Goal: Transaction & Acquisition: Purchase product/service

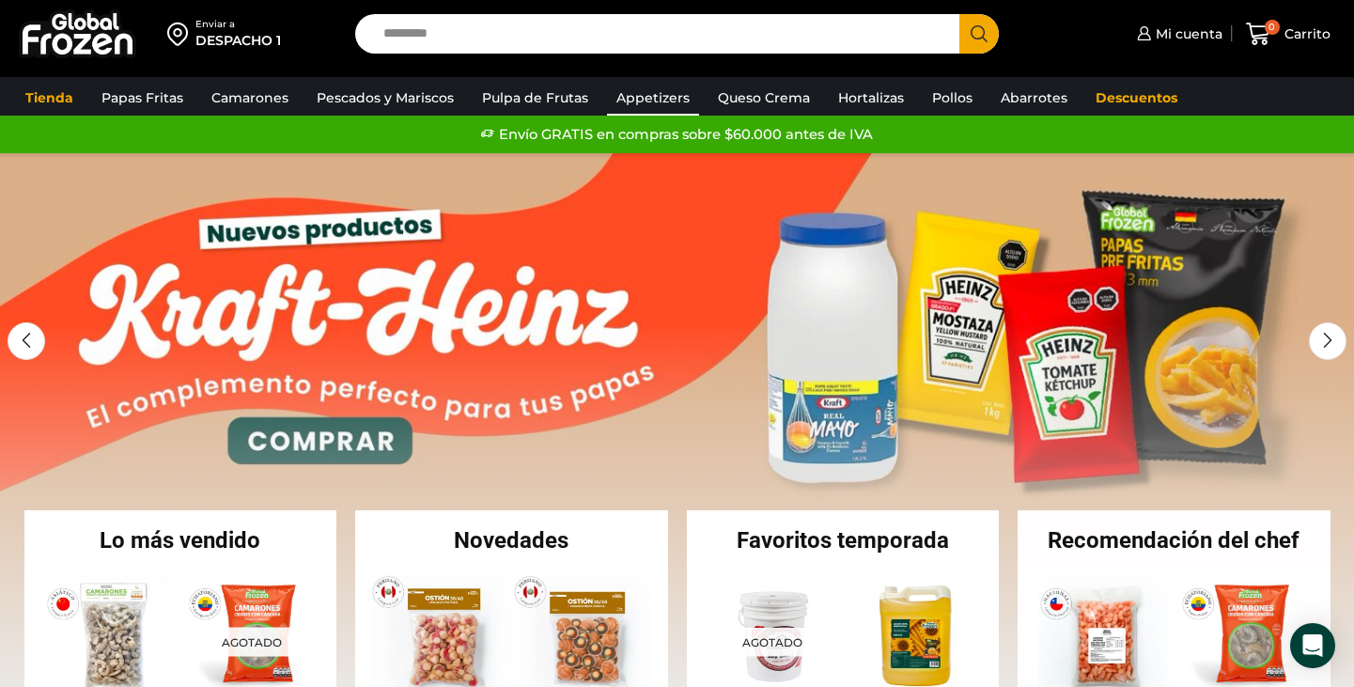
click at [646, 101] on link "Appetizers" at bounding box center [653, 98] width 92 height 36
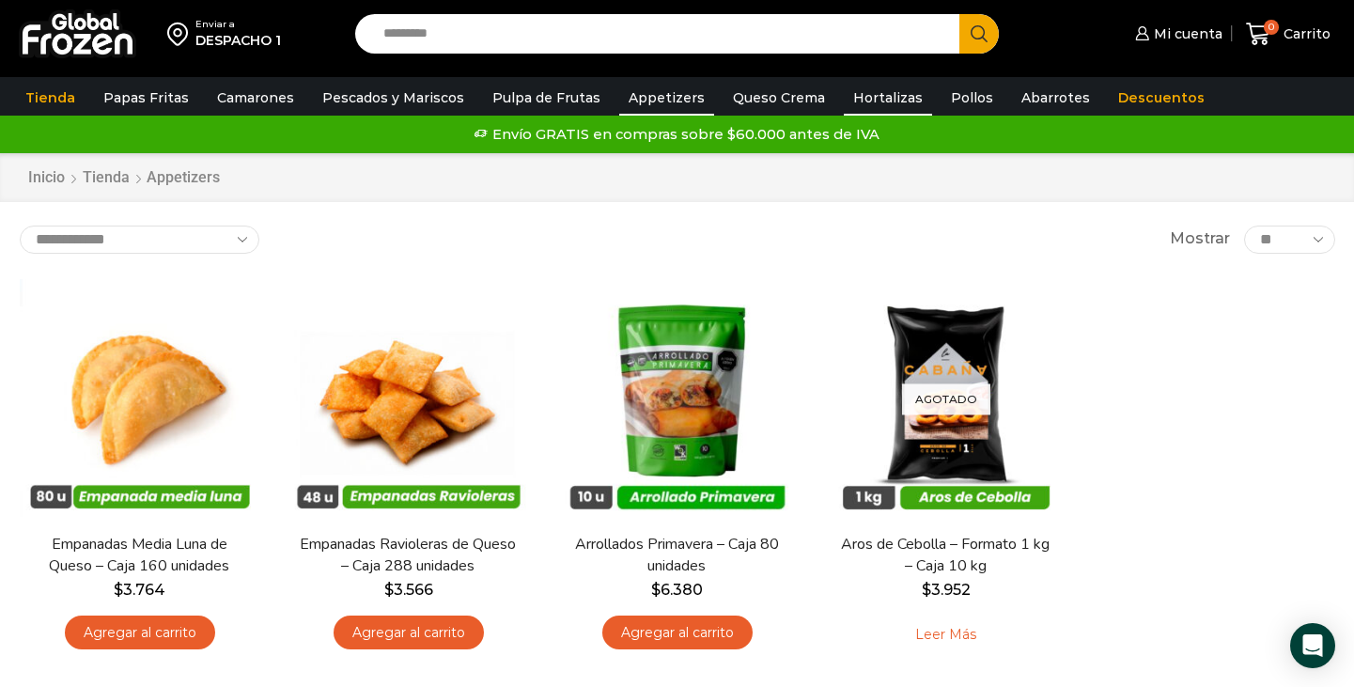
click at [864, 93] on link "Hortalizas" at bounding box center [888, 98] width 88 height 36
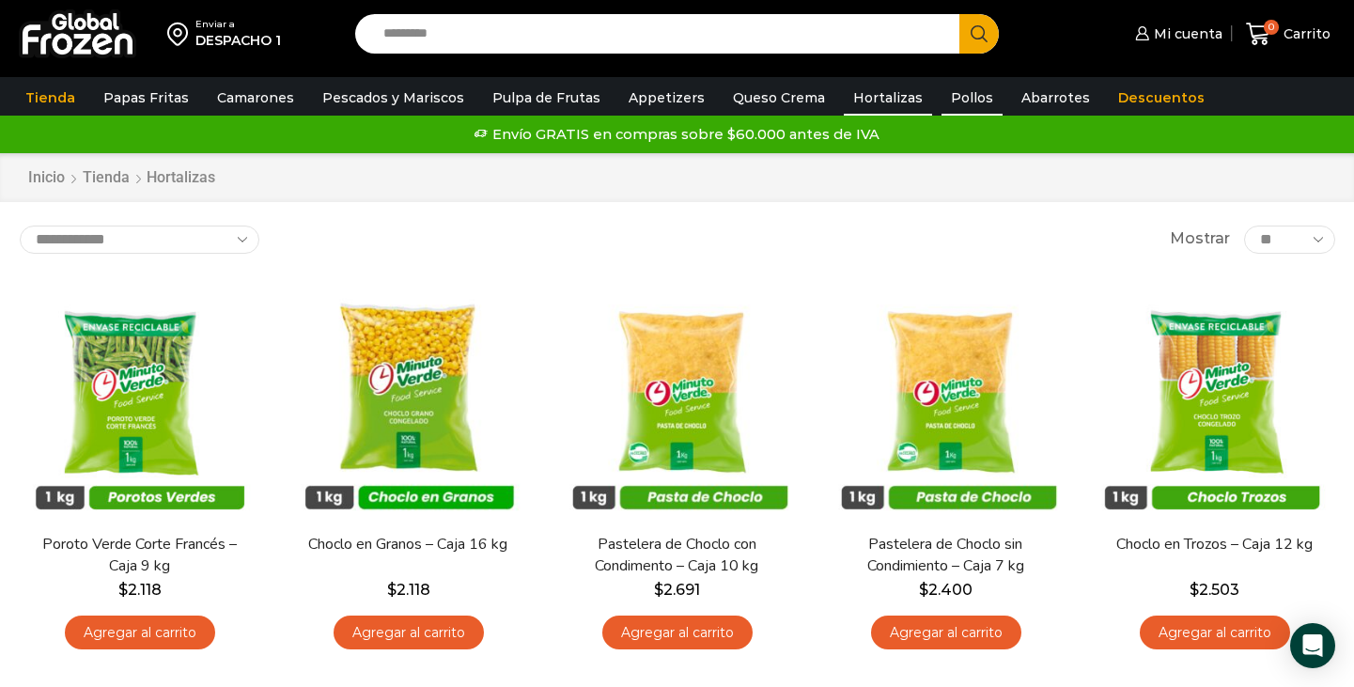
click at [942, 89] on link "Pollos" at bounding box center [972, 98] width 61 height 36
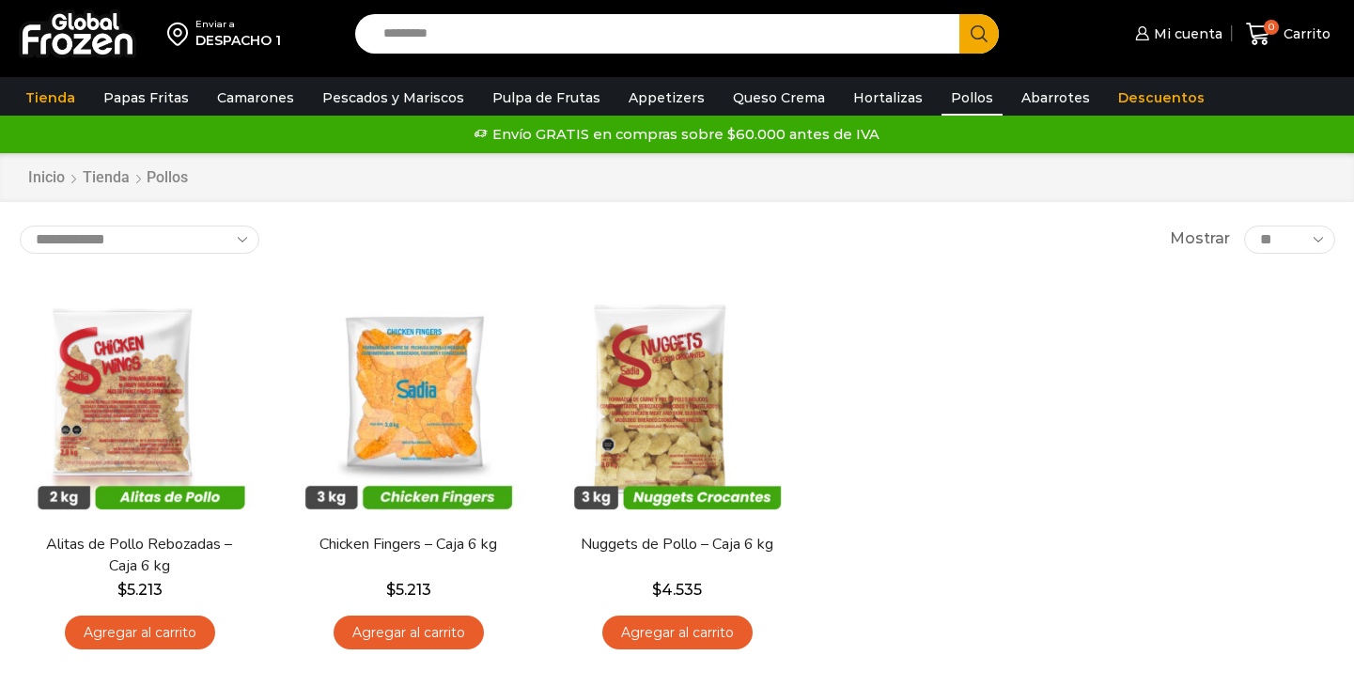
click at [1187, 32] on span "Mi cuenta" at bounding box center [1185, 33] width 73 height 19
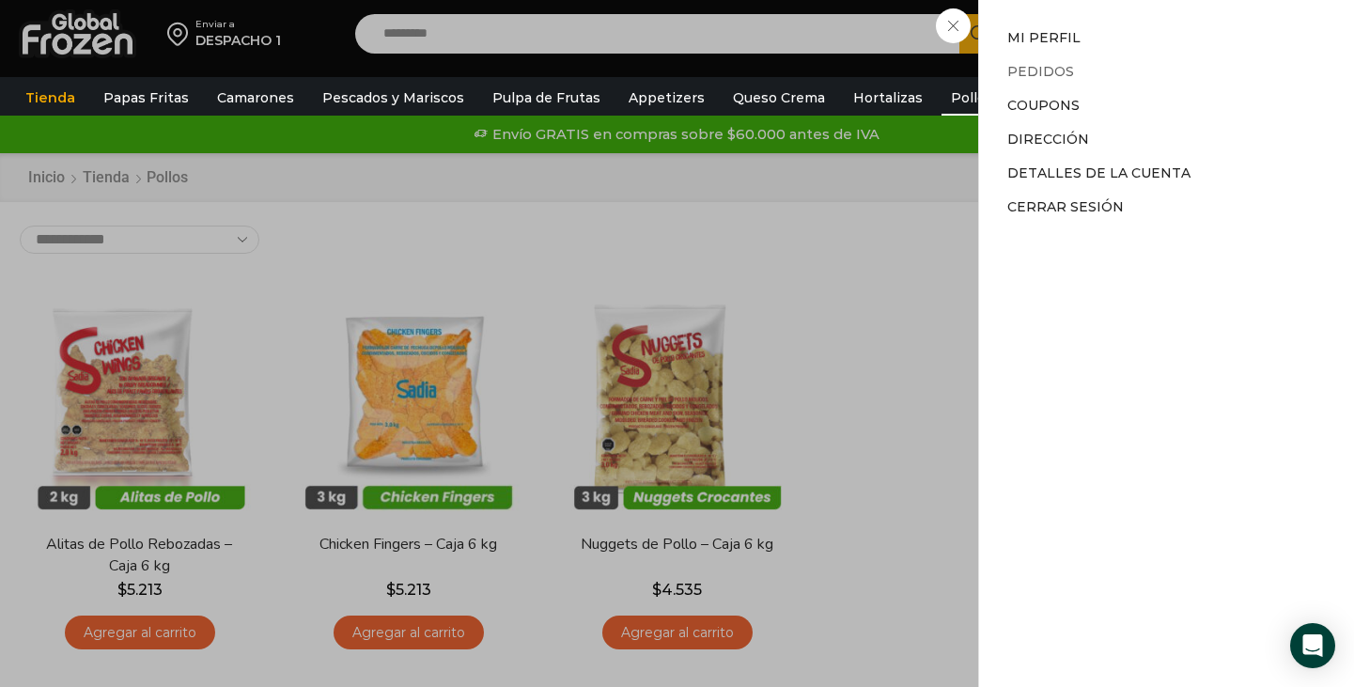
click at [1053, 69] on link "Pedidos" at bounding box center [1040, 71] width 67 height 17
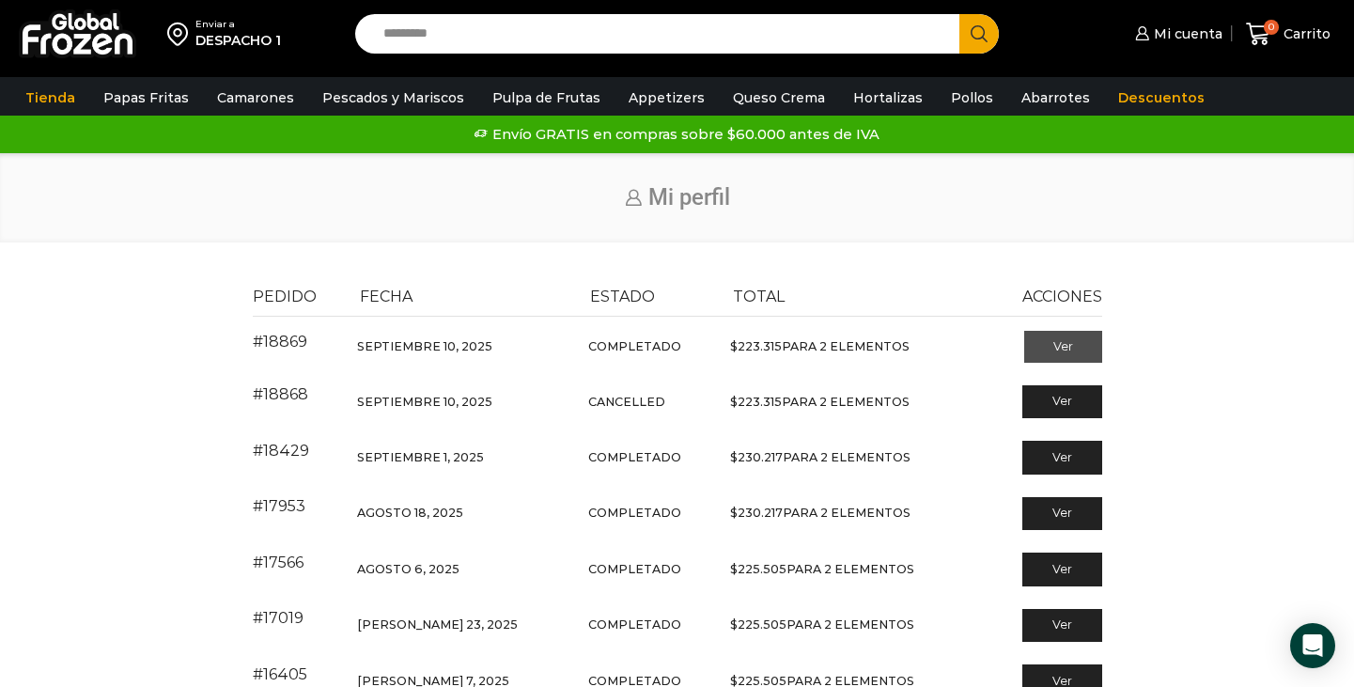
click at [1052, 350] on link "Ver" at bounding box center [1063, 347] width 78 height 32
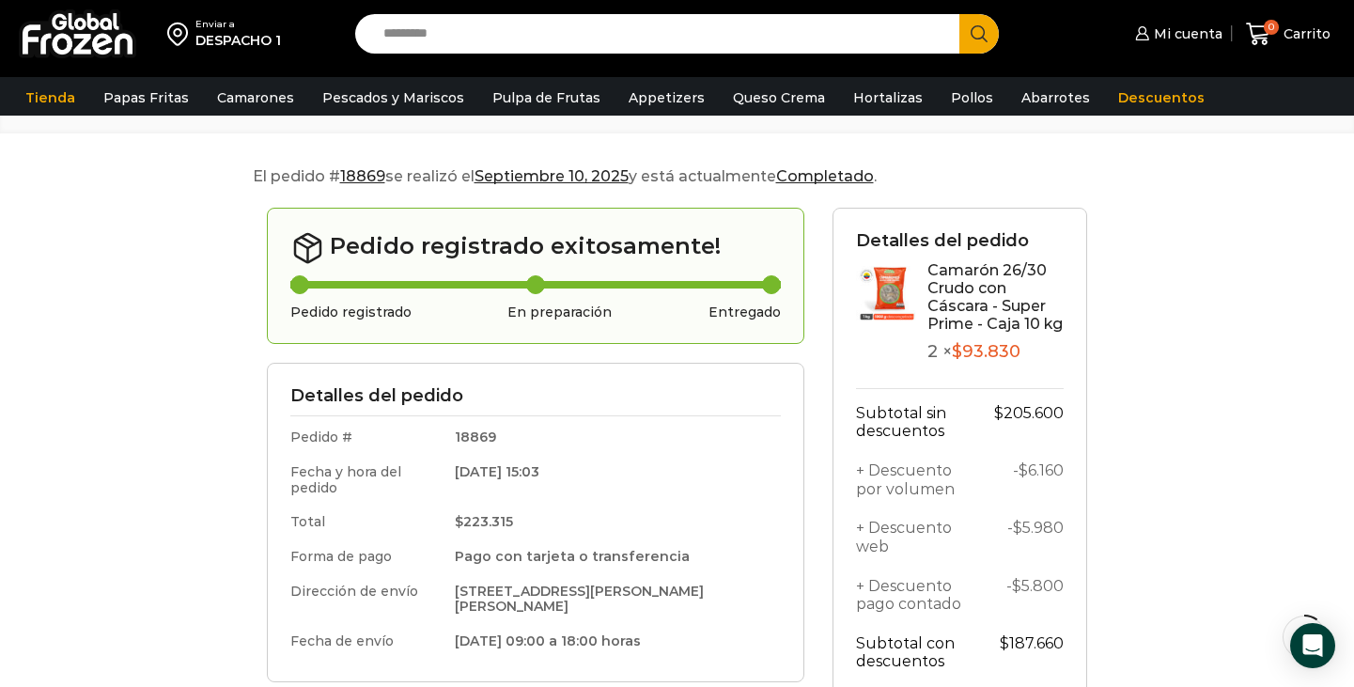
scroll to position [79, 0]
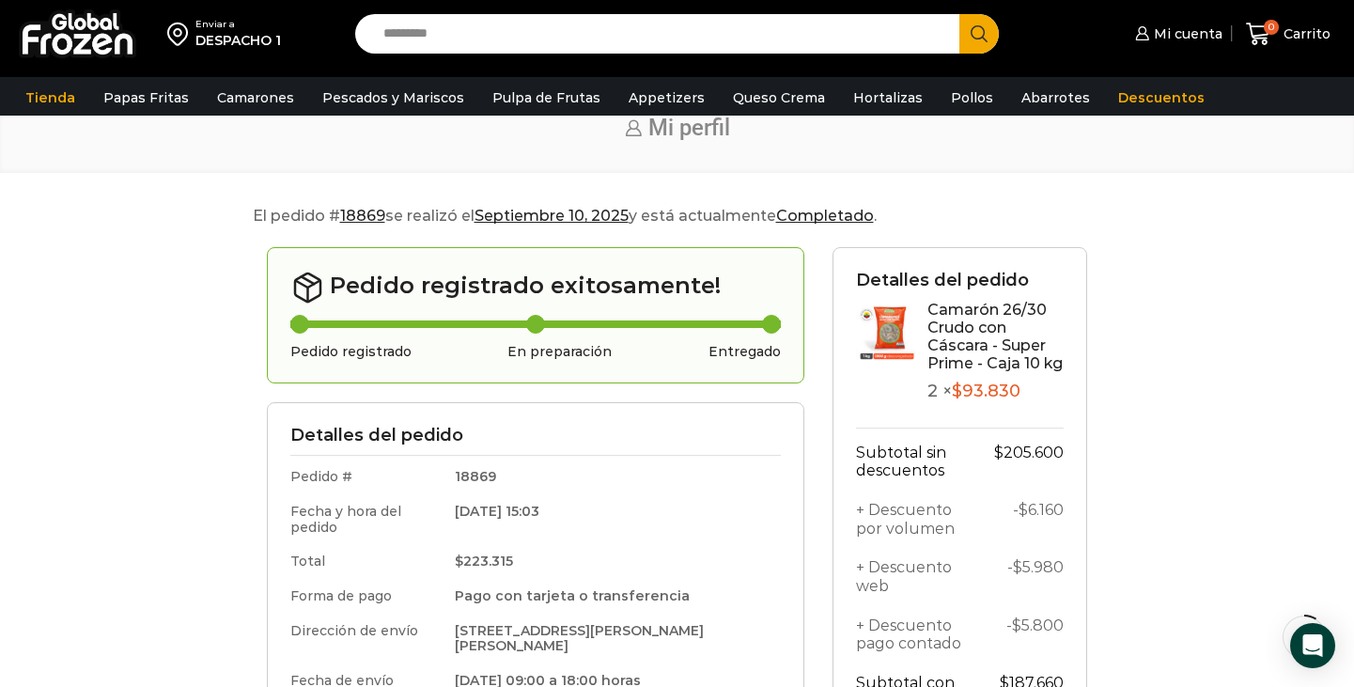
click at [942, 323] on link "Camarón 26/30 Crudo con Cáscara - Super Prime - Caja 10 kg" at bounding box center [994, 337] width 135 height 72
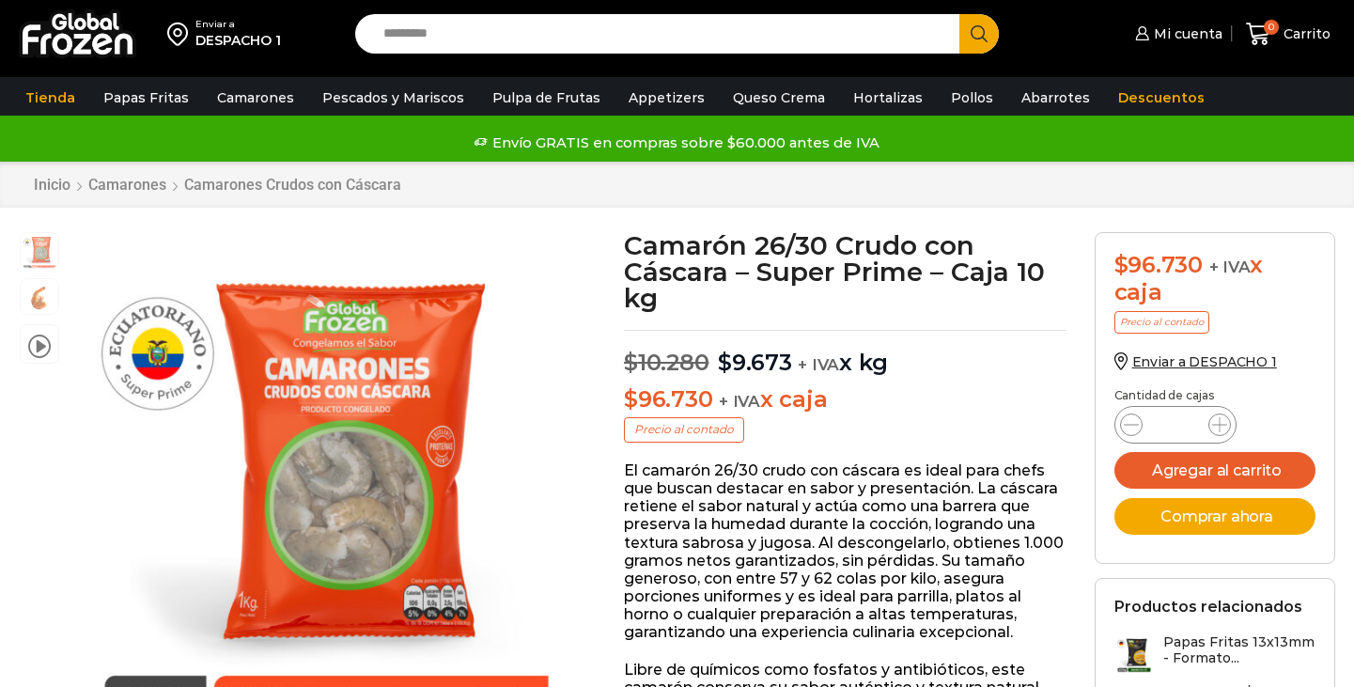
scroll to position [1, 0]
click at [1229, 425] on span at bounding box center [1219, 424] width 23 height 23
type input "*"
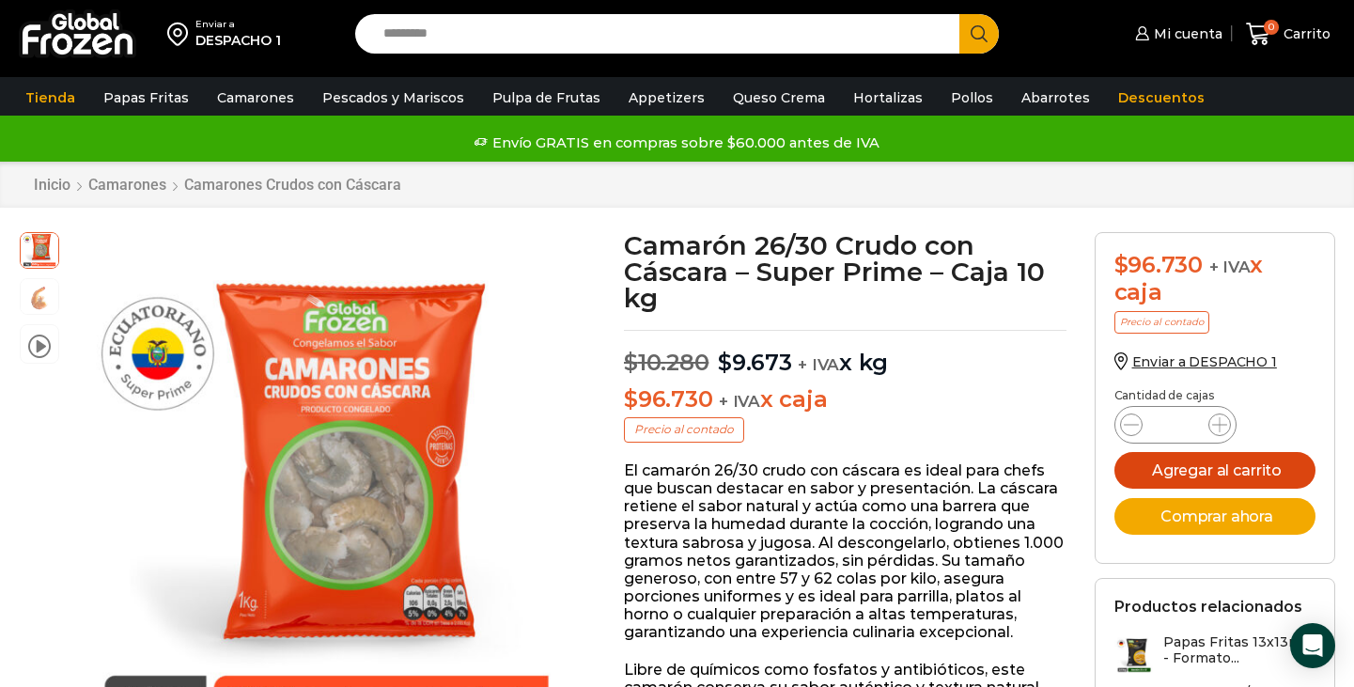
click at [1227, 465] on button "Agregar al carrito" at bounding box center [1214, 470] width 201 height 37
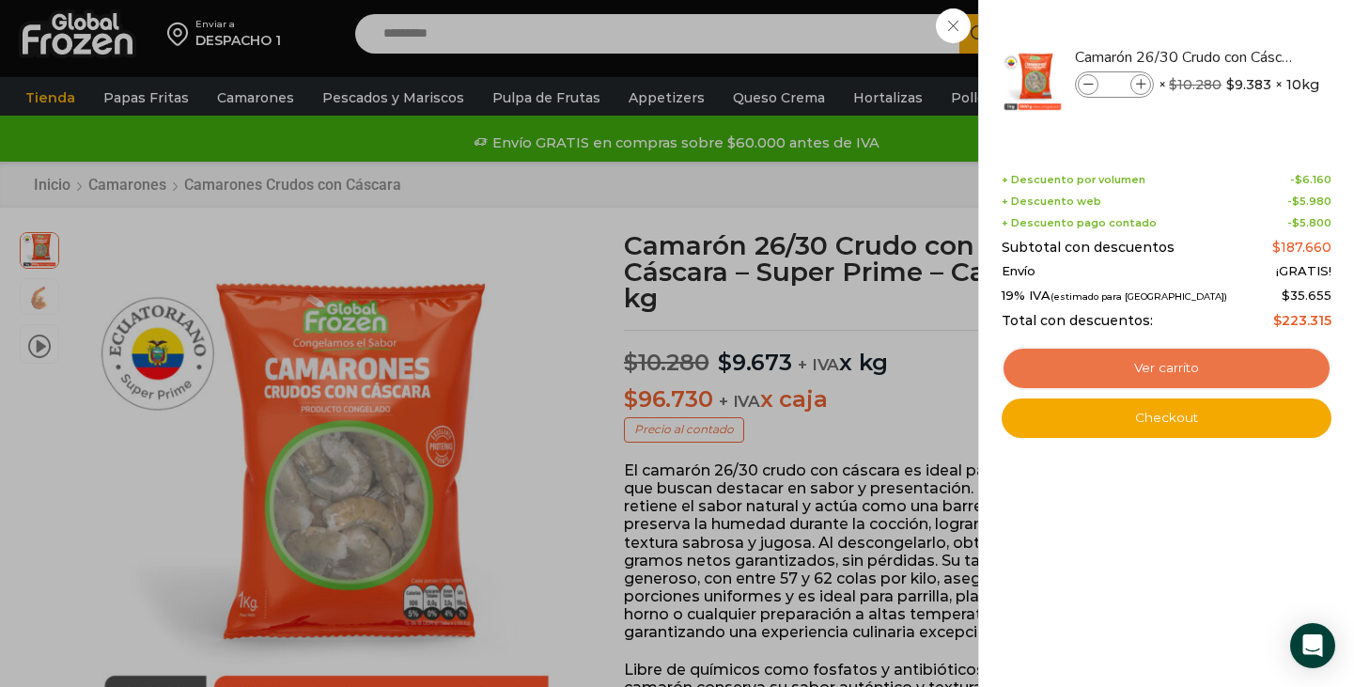
click at [1168, 368] on link "Ver carrito" at bounding box center [1167, 368] width 330 height 43
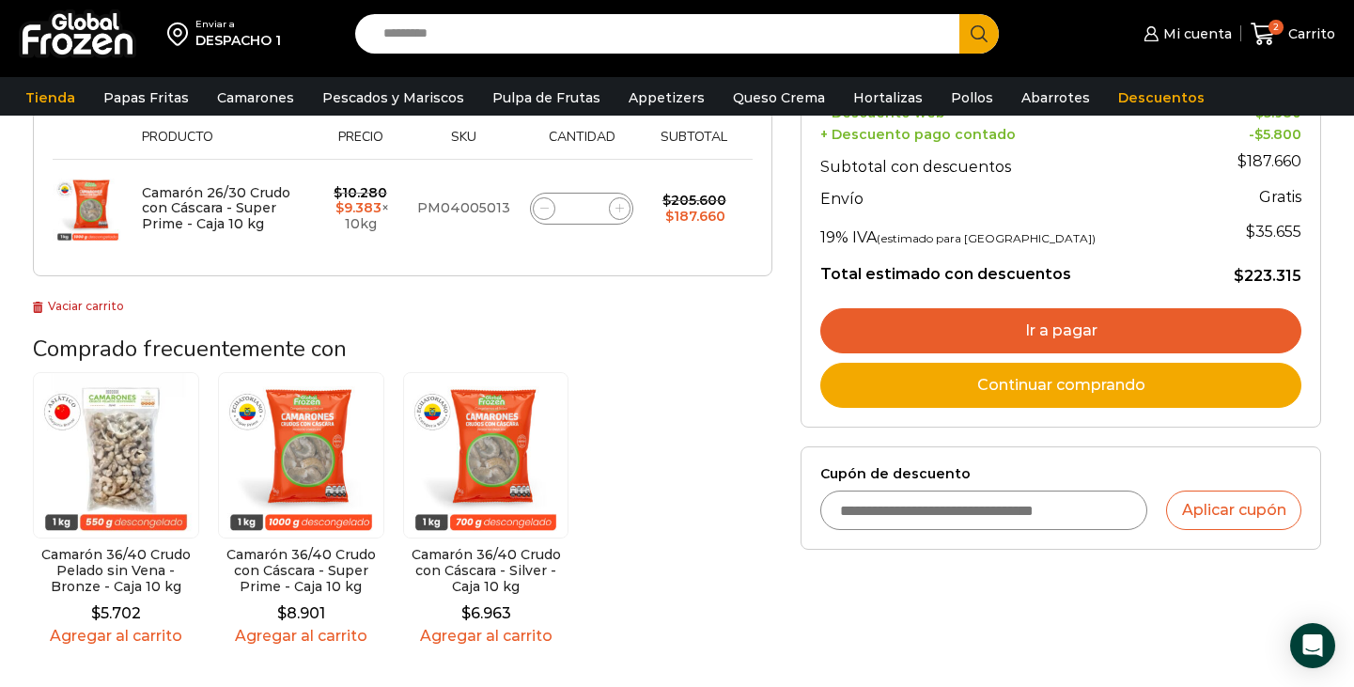
scroll to position [344, 0]
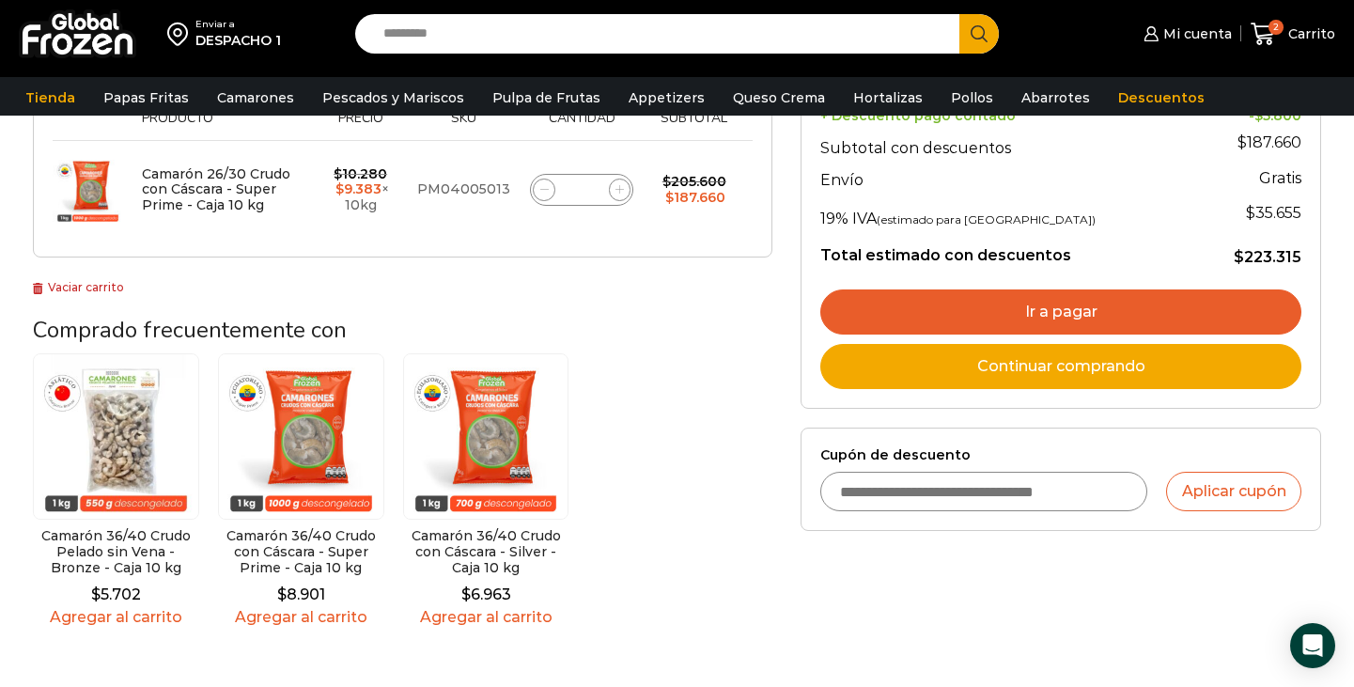
click at [1082, 319] on link "Ir a pagar" at bounding box center [1060, 311] width 481 height 45
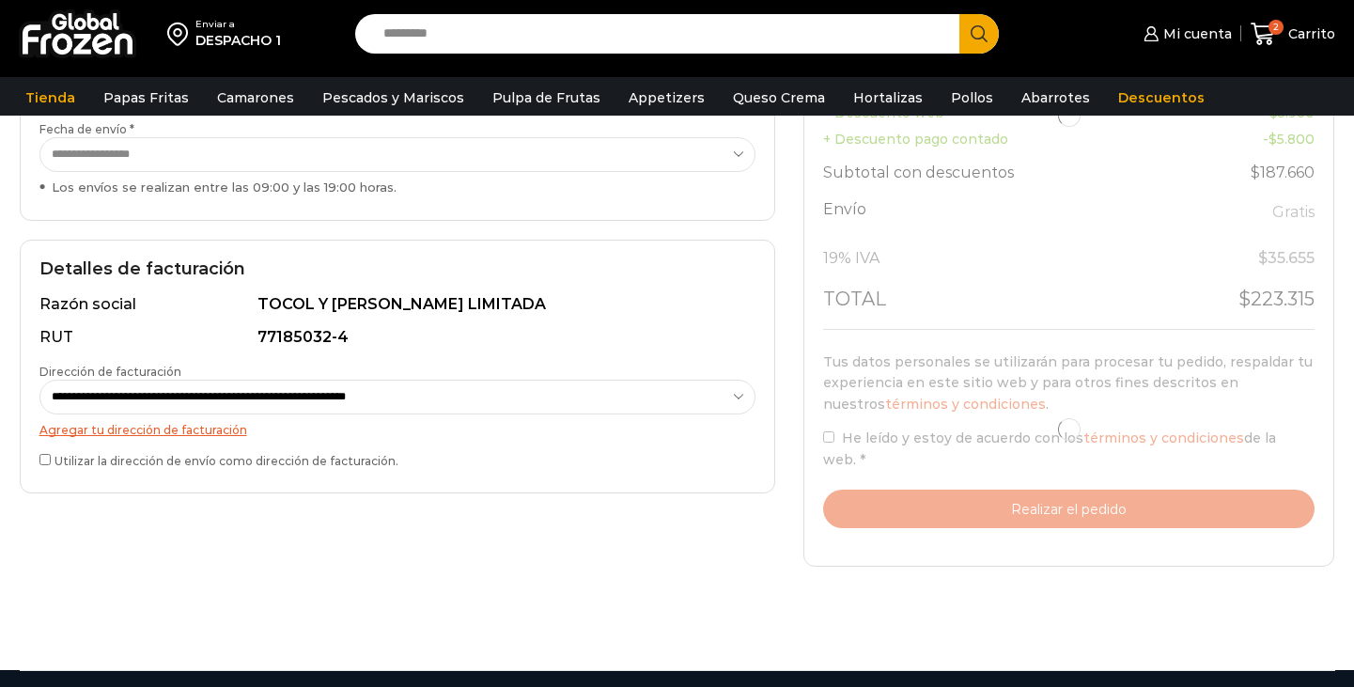
scroll to position [418, 0]
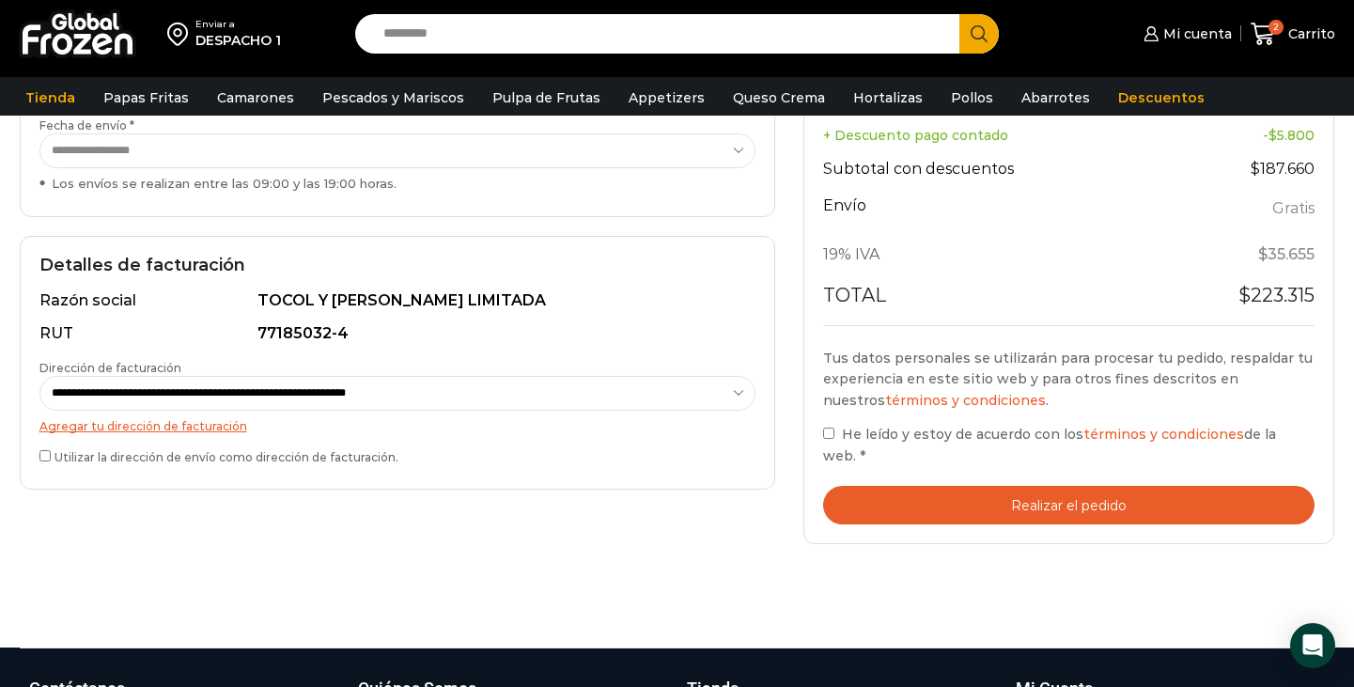
click at [962, 486] on button "Realizar el pedido" at bounding box center [1069, 505] width 492 height 39
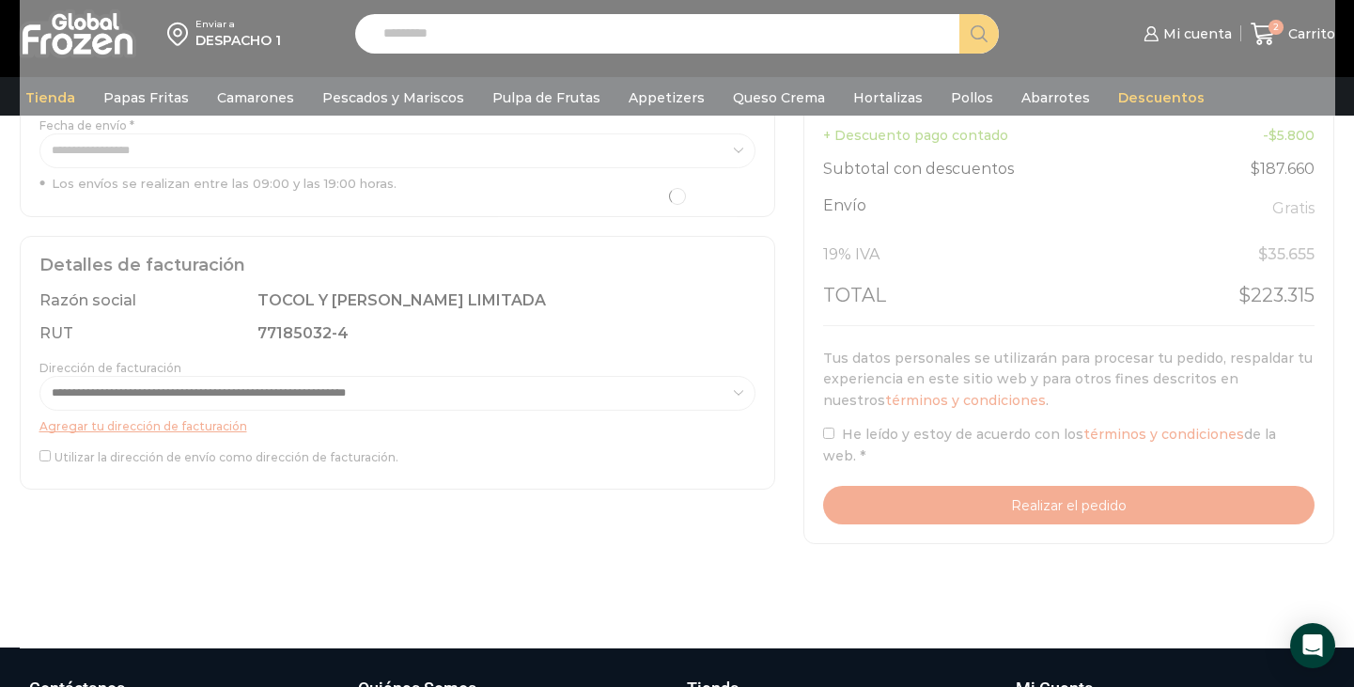
scroll to position [376, 0]
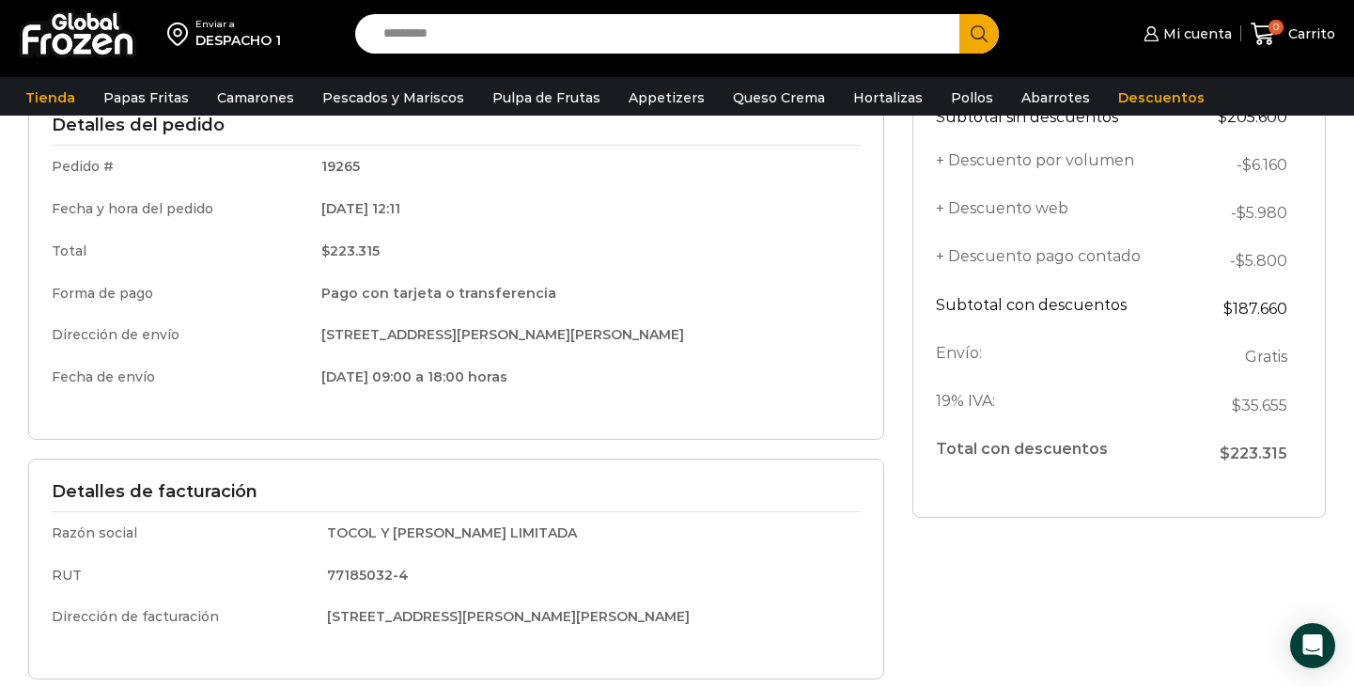
scroll to position [303, 0]
